Goal: Transaction & Acquisition: Book appointment/travel/reservation

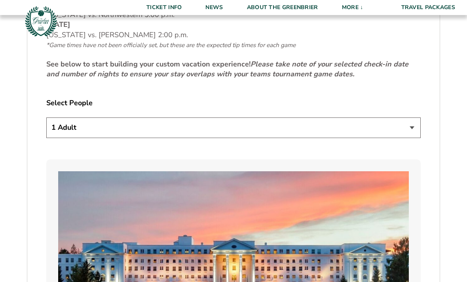
scroll to position [406, 0]
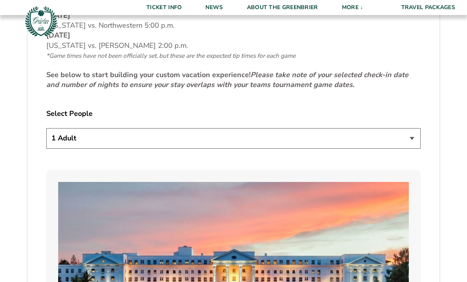
click at [405, 149] on select "1 Adult 2 Adults 3 Adults 4 Adults 2 Adults + 1 Child 2 Adults + 2 Children 2 A…" at bounding box center [233, 138] width 375 height 20
select select "4 Adults"
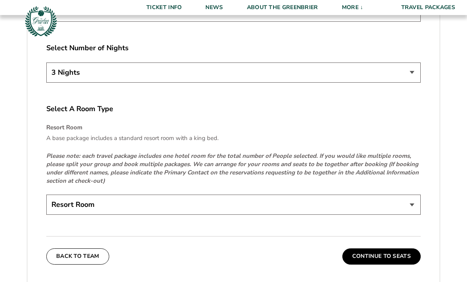
scroll to position [1135, 0]
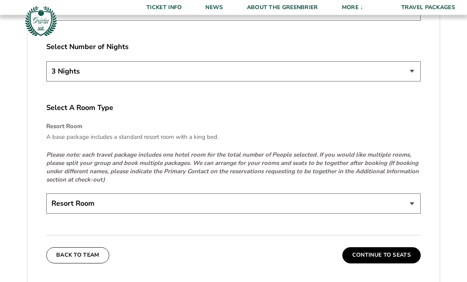
click at [407, 214] on select "Resort Room" at bounding box center [233, 204] width 375 height 20
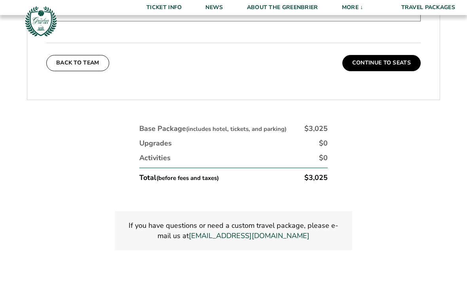
scroll to position [1349, 0]
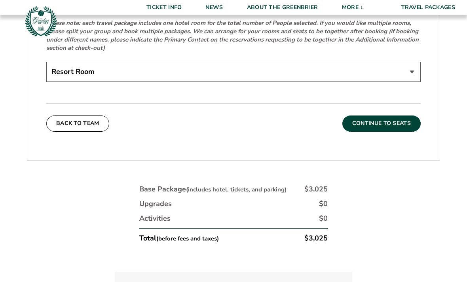
click at [393, 132] on button "Continue To Seats" at bounding box center [382, 124] width 78 height 16
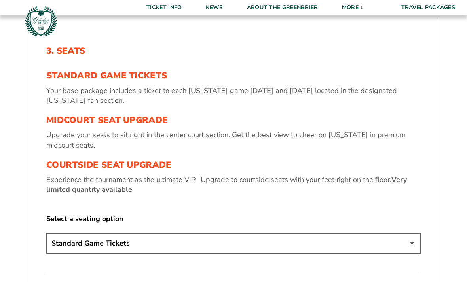
scroll to position [240, 0]
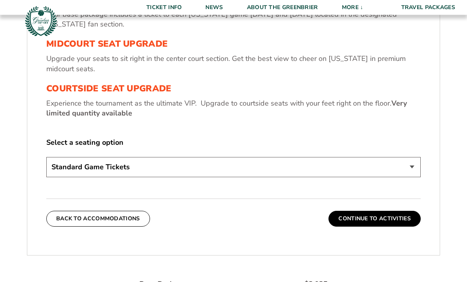
click at [402, 178] on select "Standard Game Tickets Midcourt Seat Upgrade (+$130 per person) Courtside Seat U…" at bounding box center [233, 168] width 375 height 20
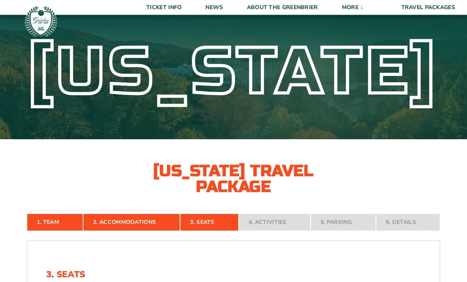
scroll to position [0, 0]
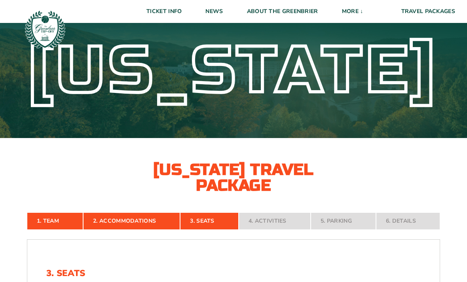
click at [414, 177] on div "Virginia Virginia Travel Package" at bounding box center [233, 99] width 467 height 190
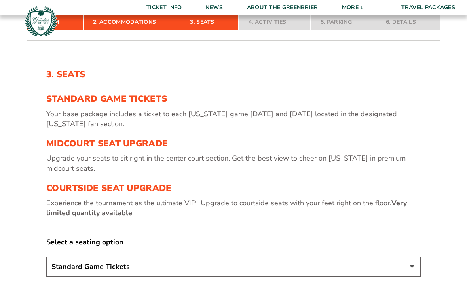
scroll to position [237, 0]
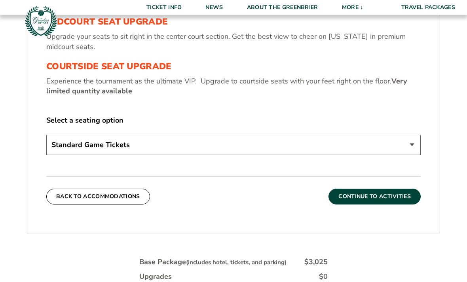
click at [384, 205] on button "Continue To Activities" at bounding box center [375, 197] width 92 height 16
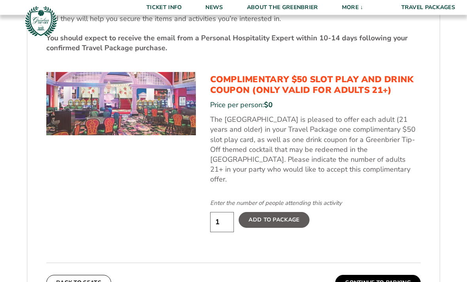
scroll to position [384, 0]
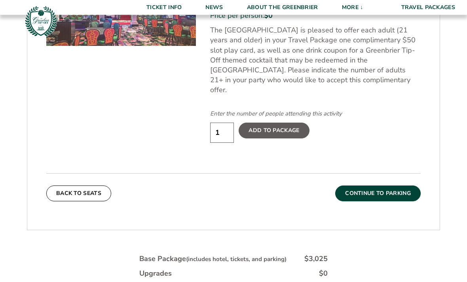
click at [391, 192] on button "Continue To Parking" at bounding box center [378, 194] width 86 height 16
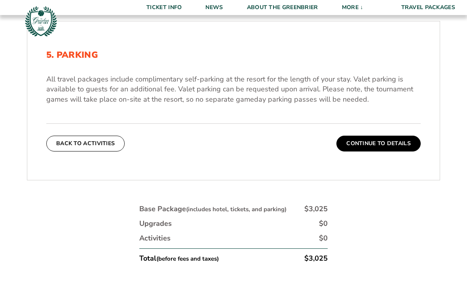
scroll to position [172, 0]
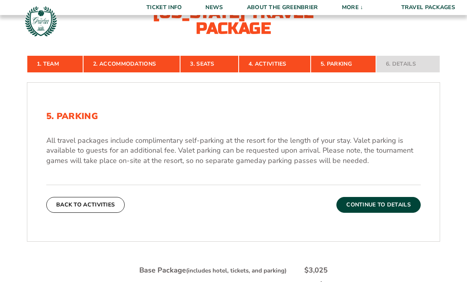
click at [391, 213] on button "Continue To Details" at bounding box center [379, 205] width 84 height 16
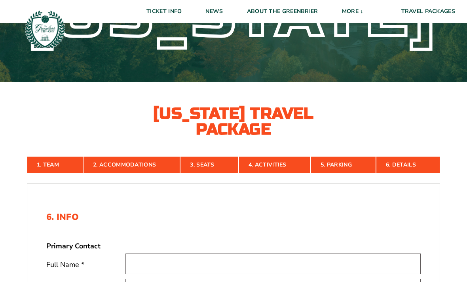
scroll to position [0, 0]
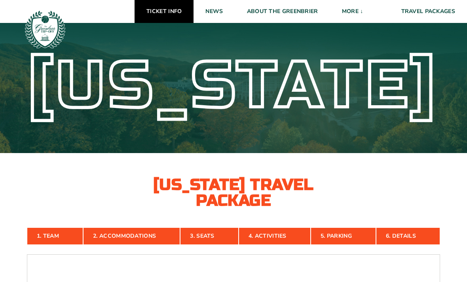
click at [162, 14] on link "Ticket Info" at bounding box center [164, 11] width 59 height 23
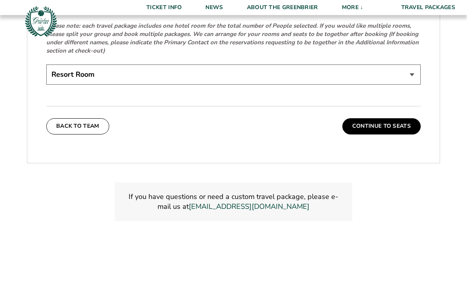
scroll to position [1267, 0]
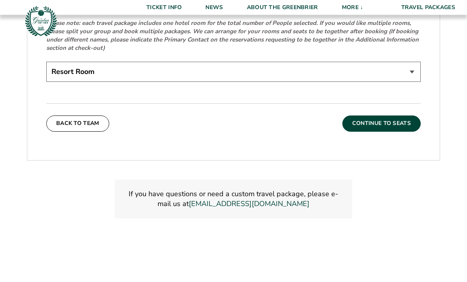
click at [377, 132] on button "Continue To Seats" at bounding box center [382, 124] width 78 height 16
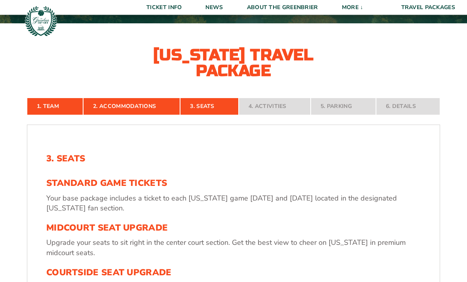
scroll to position [135, 0]
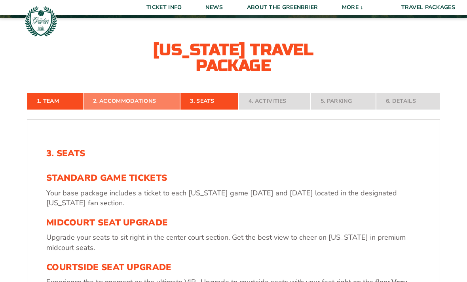
click at [130, 110] on link "2. Accommodations" at bounding box center [131, 101] width 97 height 17
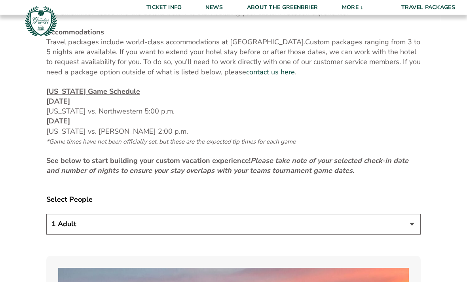
scroll to position [368, 0]
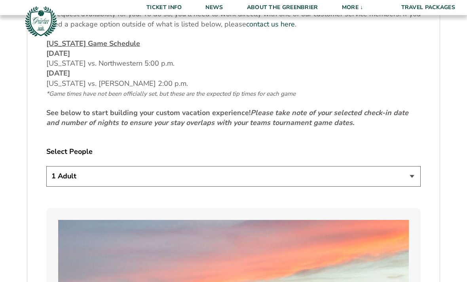
click at [408, 187] on select "1 Adult 2 Adults 3 Adults 4 Adults 2 Adults + 1 Child 2 Adults + 2 Children 2 A…" at bounding box center [233, 176] width 375 height 20
select select "2 Adults"
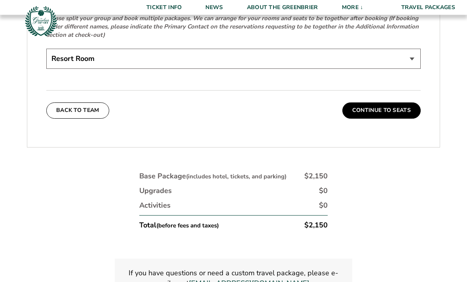
scroll to position [1286, 0]
